Goal: Task Accomplishment & Management: Manage account settings

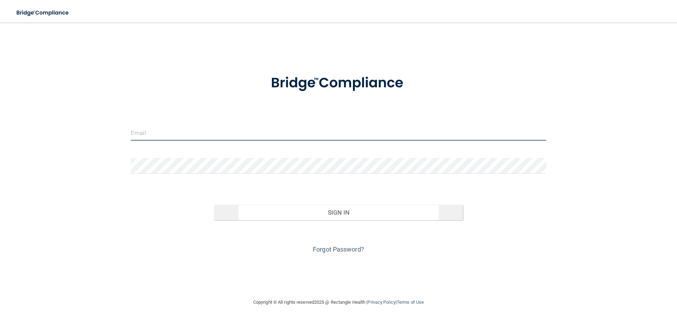
type input "[EMAIL_ADDRESS][DOMAIN_NAME]"
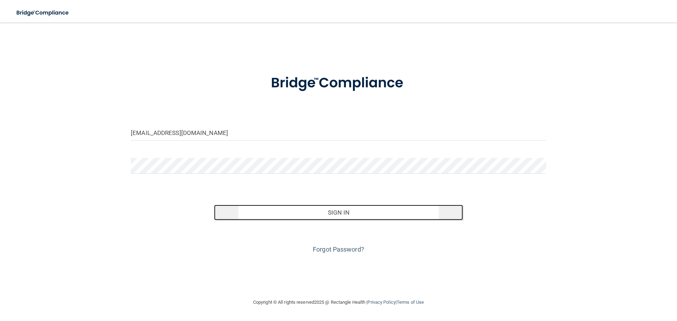
click at [358, 212] on button "Sign In" at bounding box center [338, 213] width 249 height 16
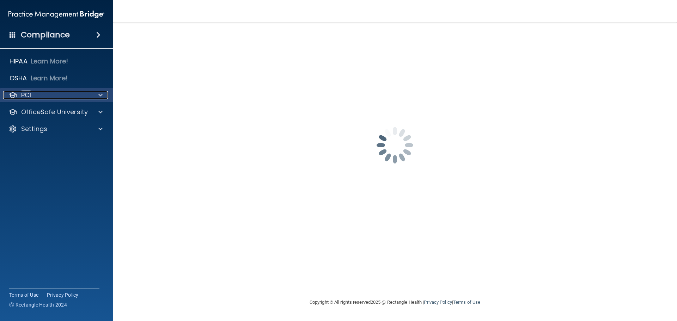
click at [101, 95] on span at bounding box center [100, 95] width 4 height 8
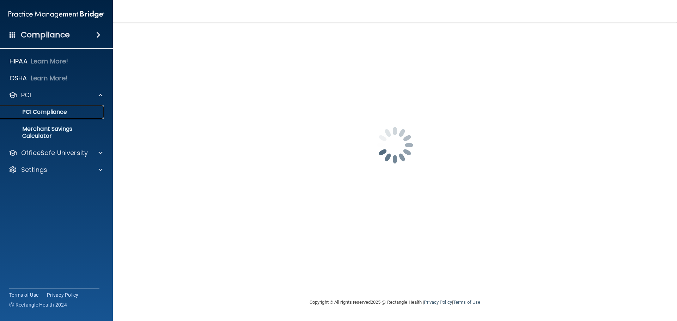
click at [59, 110] on p "PCI Compliance" at bounding box center [53, 112] width 96 height 7
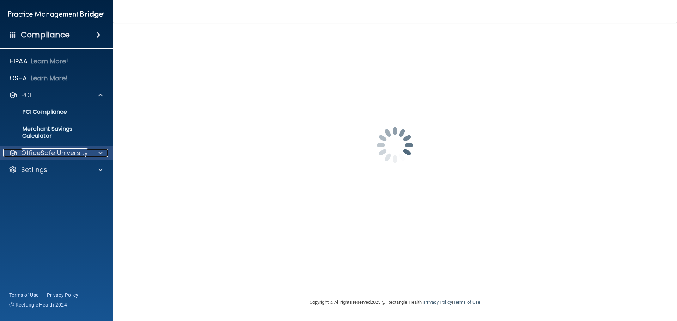
click at [100, 153] on span at bounding box center [100, 153] width 4 height 8
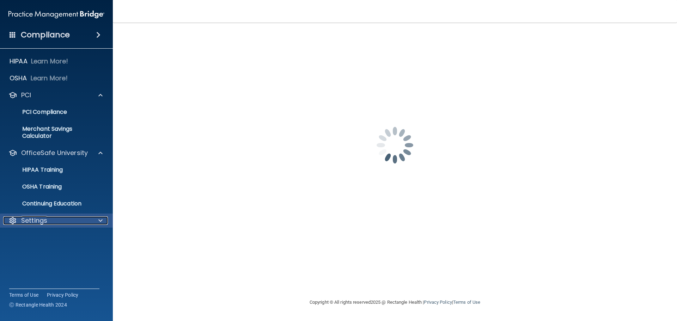
click at [83, 222] on div "Settings" at bounding box center [46, 220] width 87 height 8
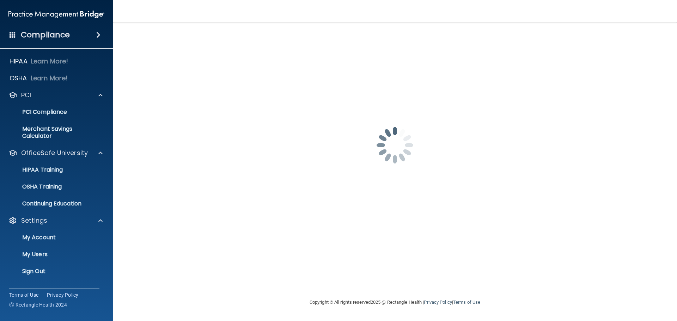
click at [99, 36] on span at bounding box center [98, 35] width 4 height 8
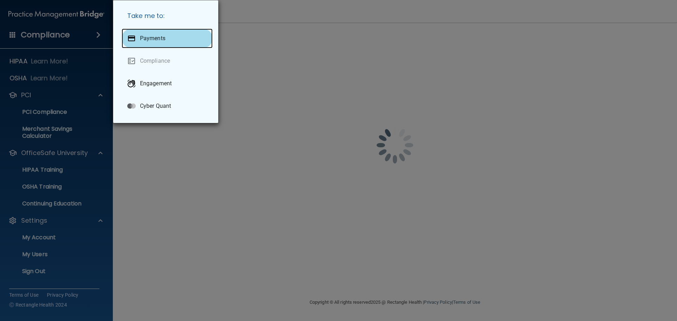
click at [153, 38] on p "Payments" at bounding box center [152, 38] width 25 height 7
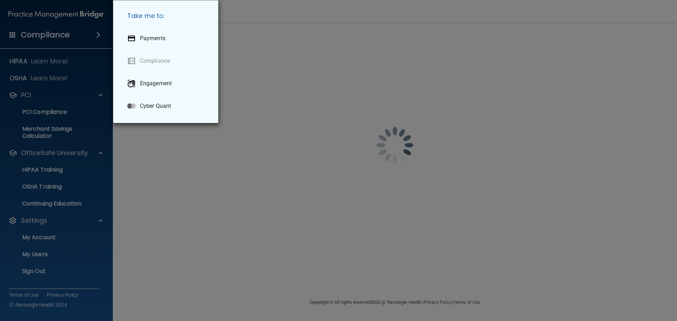
click at [16, 20] on div "Take me to: Payments Compliance Engagement Cyber Quant" at bounding box center [338, 160] width 677 height 321
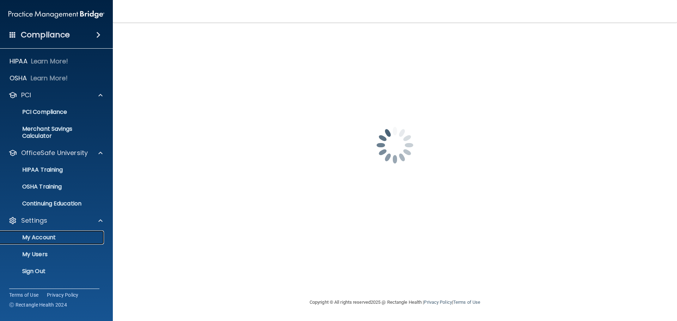
click at [52, 239] on p "My Account" at bounding box center [53, 237] width 96 height 7
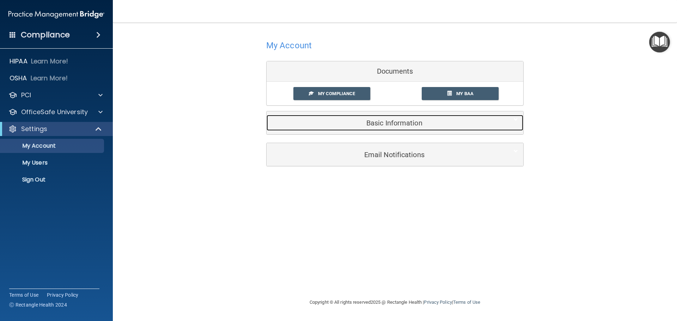
click at [385, 125] on h5 "Basic Information" at bounding box center [384, 123] width 225 height 8
